Goal: Task Accomplishment & Management: Manage account settings

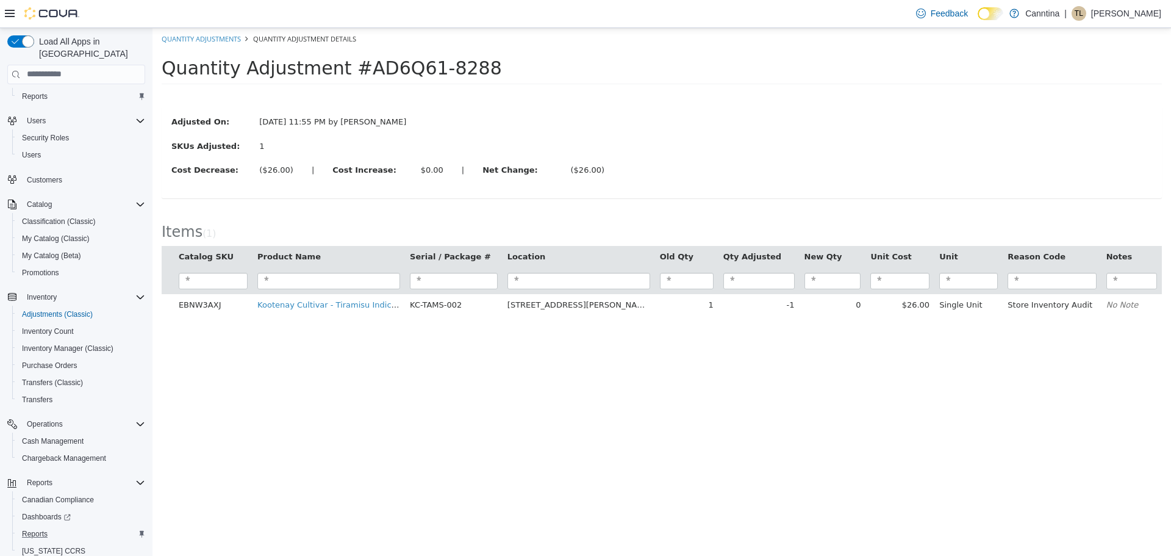
scroll to position [57, 0]
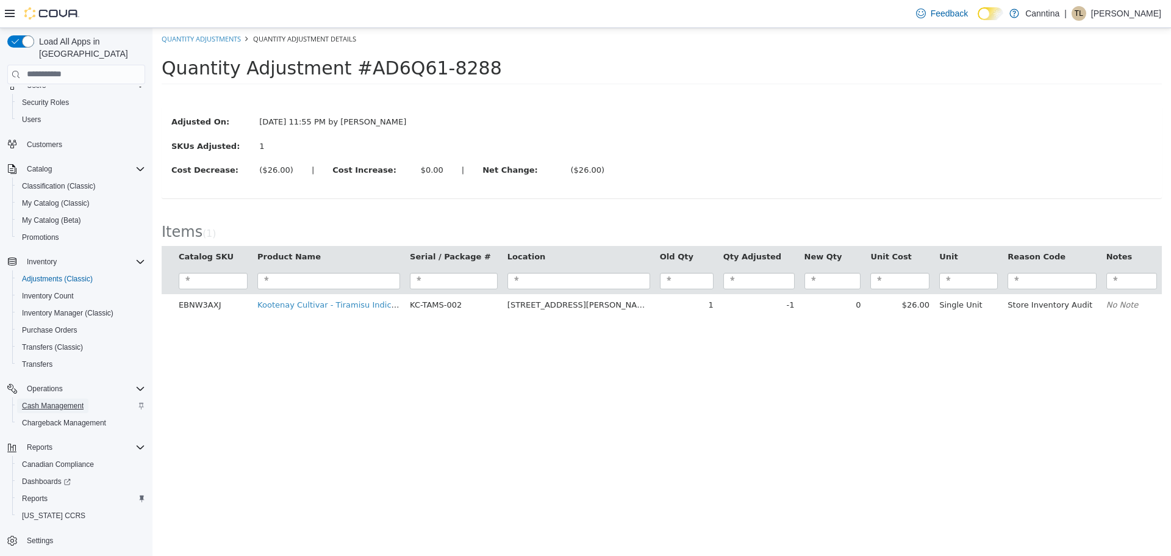
click at [70, 401] on span "Cash Management" at bounding box center [53, 406] width 62 height 10
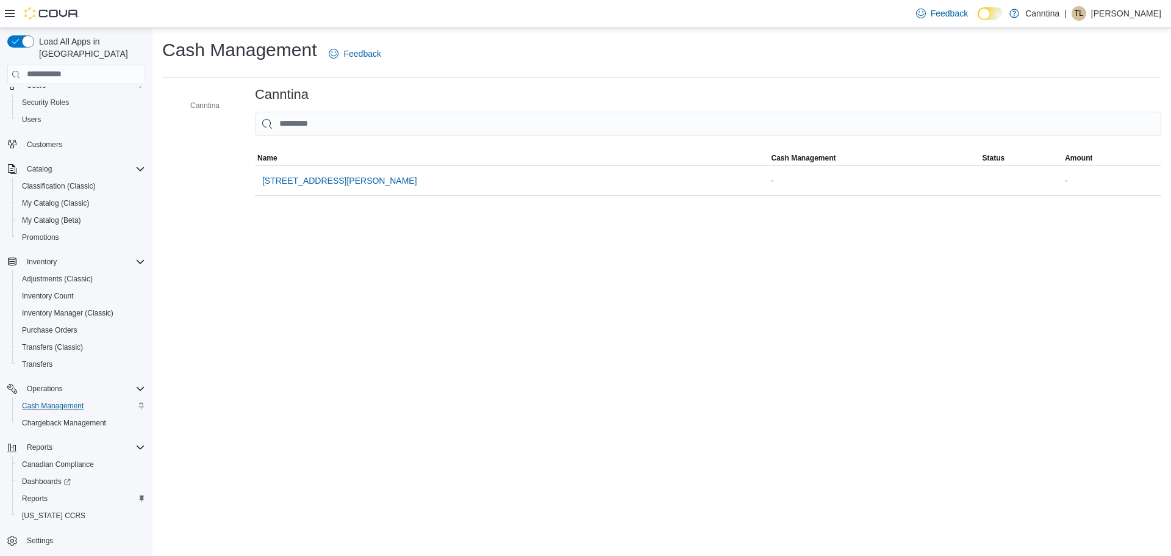
scroll to position [22, 0]
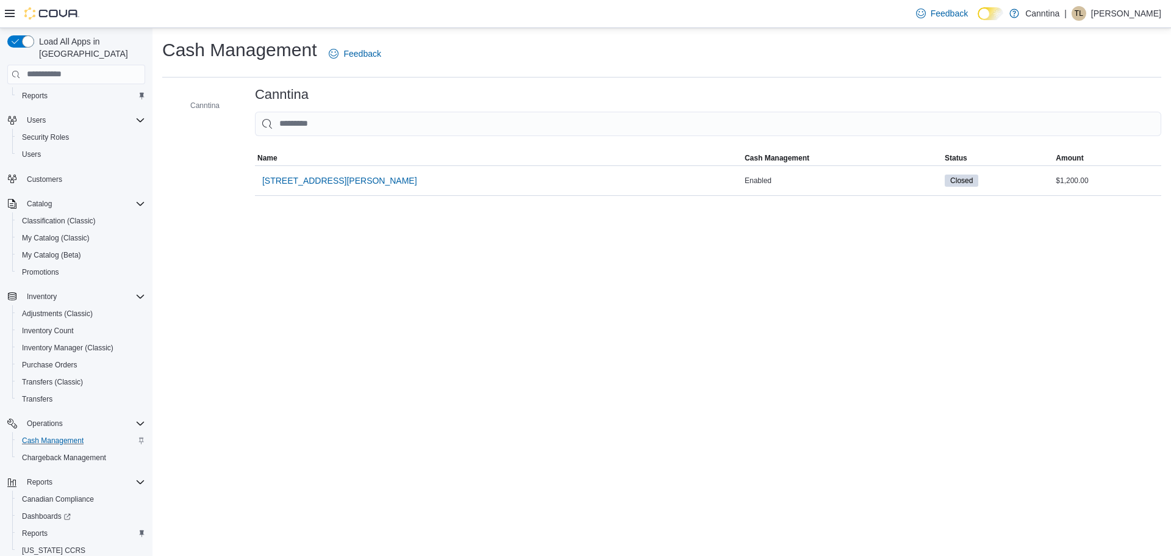
click at [1120, 17] on p "Thiago Latorraca" at bounding box center [1126, 13] width 70 height 15
click at [1098, 119] on span "Sign Out" at bounding box center [1082, 119] width 33 height 12
